Goal: Task Accomplishment & Management: Manage account settings

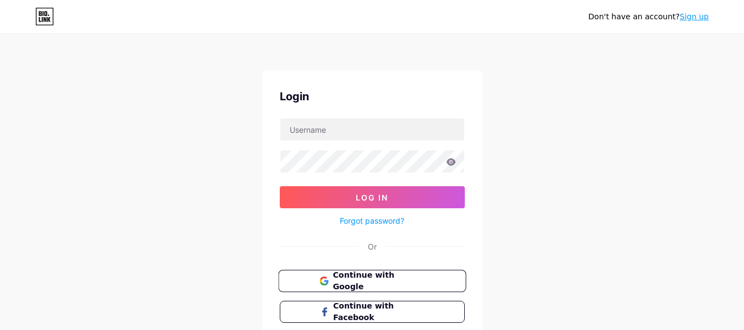
click at [376, 280] on span "Continue with Google" at bounding box center [378, 281] width 92 height 24
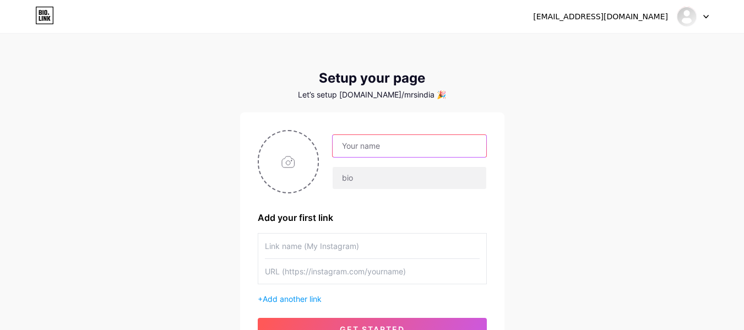
click at [363, 141] on input "text" at bounding box center [408, 146] width 153 height 22
drag, startPoint x: 546, startPoint y: 142, endPoint x: 501, endPoint y: 145, distance: 44.7
click at [546, 142] on div "[EMAIL_ADDRESS][DOMAIN_NAME] Dashboard Logout Setup your page Let’s setup [DOMA…" at bounding box center [372, 196] width 744 height 392
click at [386, 148] on input "text" at bounding box center [408, 146] width 153 height 22
paste input "Mrs [PERSON_NAME] Earth"
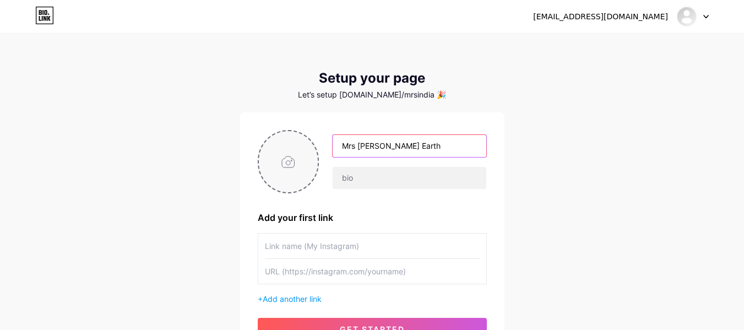
type input "Mrs [PERSON_NAME] Earth"
click at [282, 157] on input "file" at bounding box center [288, 161] width 59 height 61
type input "C:\fakepath\logo 6.jpg"
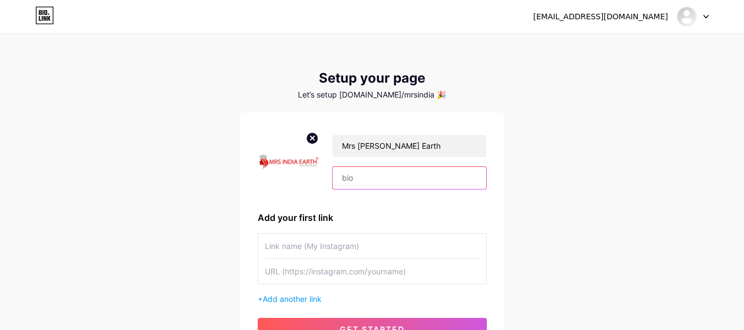
click at [400, 177] on input "text" at bounding box center [408, 178] width 153 height 22
paste input "Our mission is to create and nurture role models who inspire positive change in…"
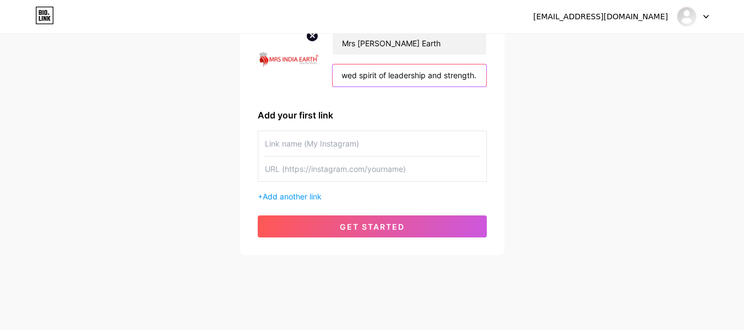
scroll to position [107, 0]
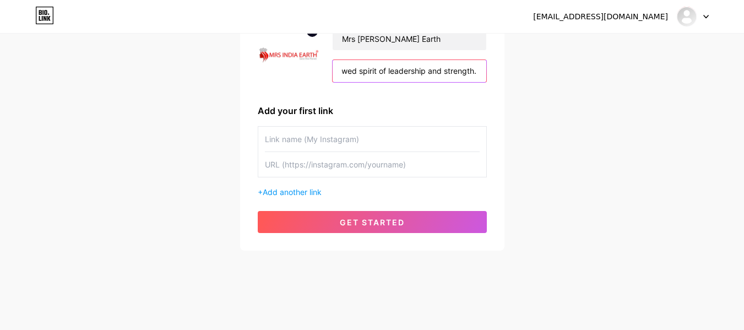
type input "Our mission is to create and nurture role models who inspire positive change in…"
click at [304, 141] on input "text" at bounding box center [372, 139] width 215 height 25
type input "Webite"
click at [278, 169] on input "text" at bounding box center [372, 164] width 215 height 25
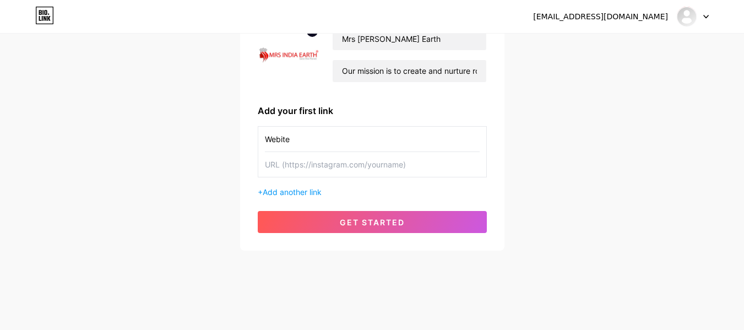
paste input "[URL][DOMAIN_NAME]"
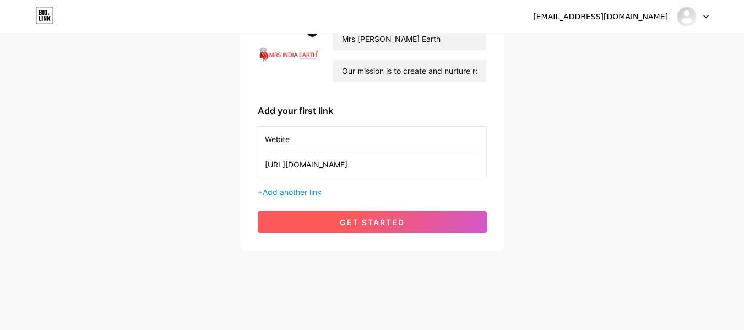
type input "[URL][DOMAIN_NAME]"
click at [379, 222] on span "get started" at bounding box center [372, 221] width 65 height 9
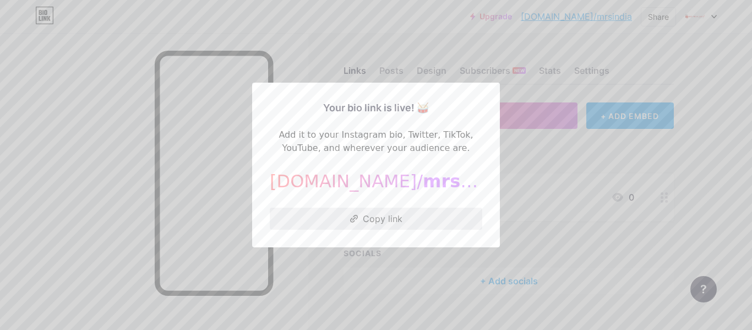
click at [382, 216] on button "Copy link" at bounding box center [376, 219] width 212 height 22
click at [564, 192] on div at bounding box center [376, 165] width 752 height 330
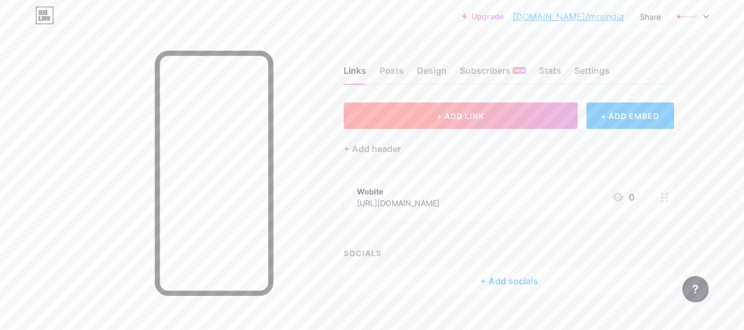
click at [443, 114] on span "+ ADD LINK" at bounding box center [460, 115] width 47 height 9
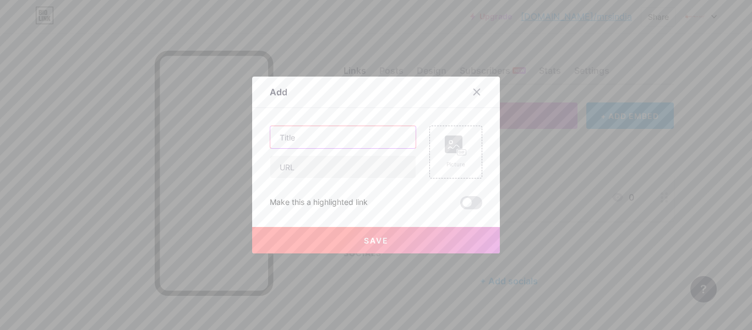
click at [317, 135] on input "text" at bounding box center [342, 137] width 145 height 22
click at [318, 166] on input "text" at bounding box center [342, 167] width 145 height 22
paste input "[URL][DOMAIN_NAME]"
type input "[URL][DOMAIN_NAME]"
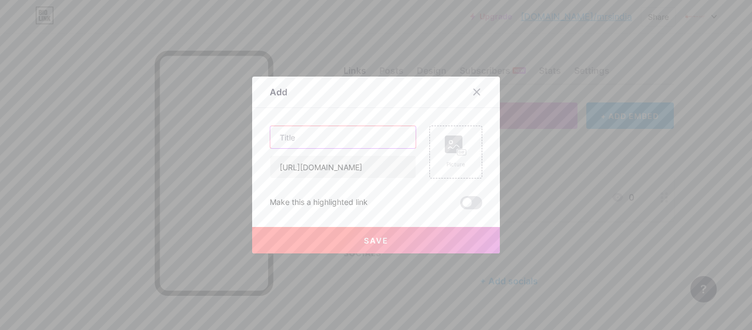
click at [318, 137] on input "text" at bounding box center [342, 137] width 145 height 22
type input "Youtube"
click at [380, 236] on span "Save" at bounding box center [376, 240] width 25 height 9
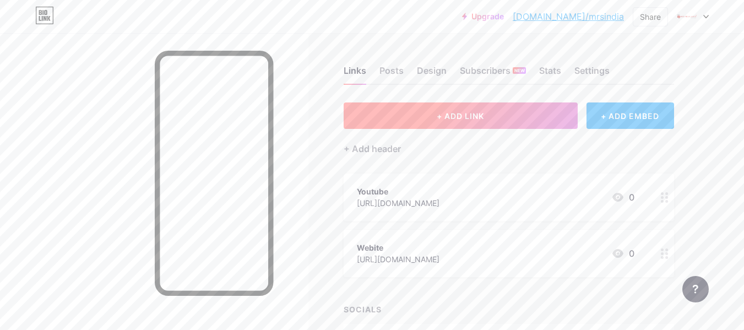
click at [479, 113] on span "+ ADD LINK" at bounding box center [460, 115] width 47 height 9
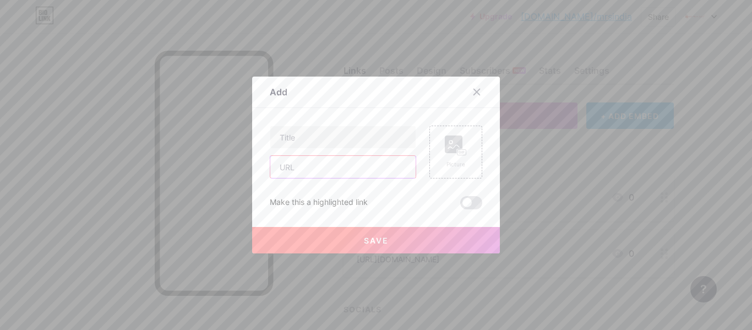
click at [287, 169] on input "text" at bounding box center [342, 167] width 145 height 22
paste input "[URL][DOMAIN_NAME]"
type input "[URL][DOMAIN_NAME]"
click at [319, 133] on input "text" at bounding box center [342, 137] width 145 height 22
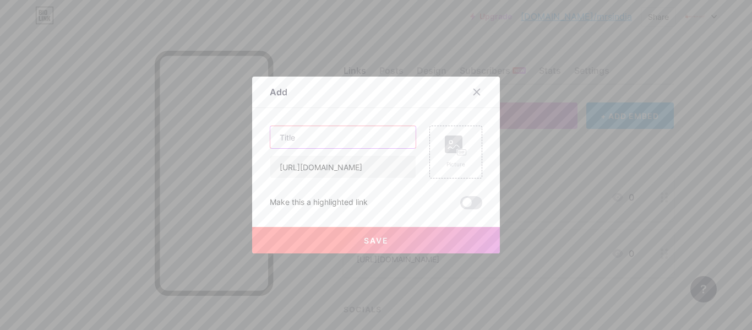
scroll to position [0, 0]
type input "facebook"
click at [386, 246] on button "Save" at bounding box center [376, 240] width 248 height 26
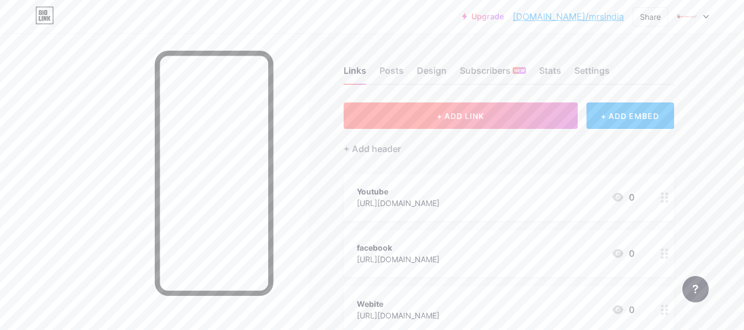
click at [484, 117] on span "+ ADD LINK" at bounding box center [460, 115] width 47 height 9
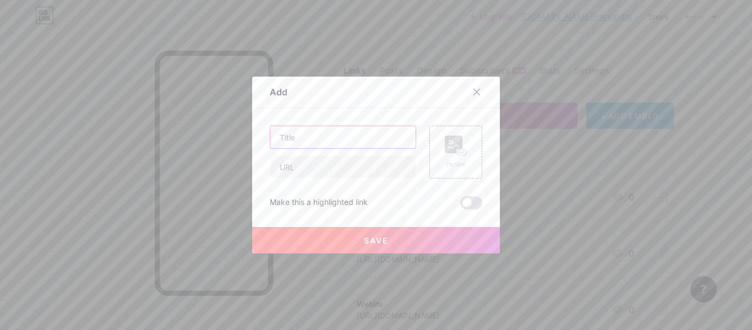
click at [330, 141] on input "text" at bounding box center [342, 137] width 145 height 22
click at [321, 165] on input "text" at bounding box center [342, 167] width 145 height 22
paste input "[URL][DOMAIN_NAME]"
type input "[URL][DOMAIN_NAME]"
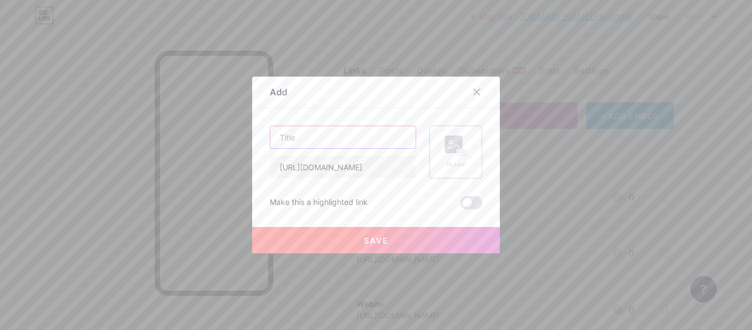
click at [306, 133] on input "text" at bounding box center [342, 137] width 145 height 22
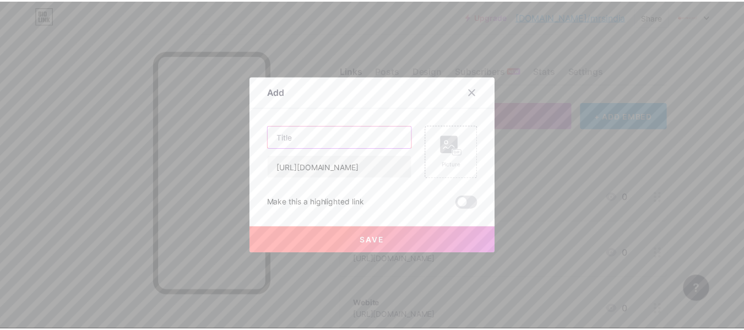
scroll to position [0, 0]
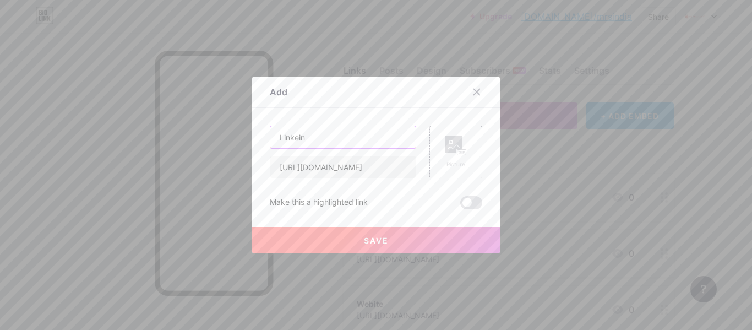
type input "Linkein"
click at [349, 233] on button "Save" at bounding box center [376, 240] width 248 height 26
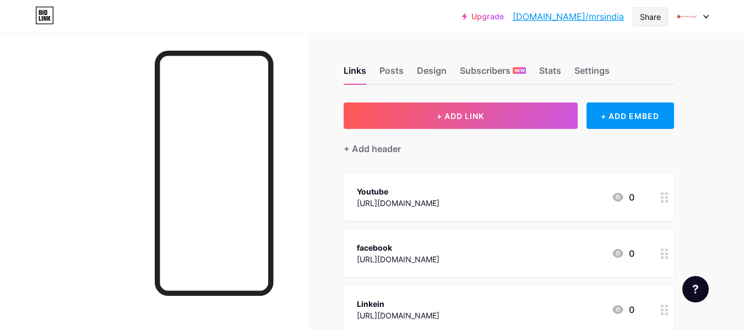
click at [651, 16] on div "Share" at bounding box center [650, 17] width 21 height 12
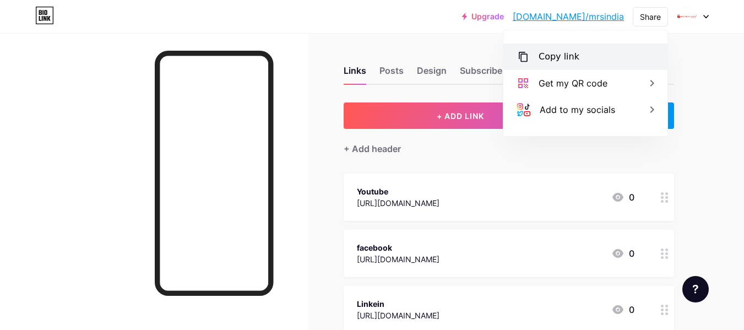
click at [583, 62] on div "Copy link" at bounding box center [585, 56] width 164 height 26
